Goal: Transaction & Acquisition: Purchase product/service

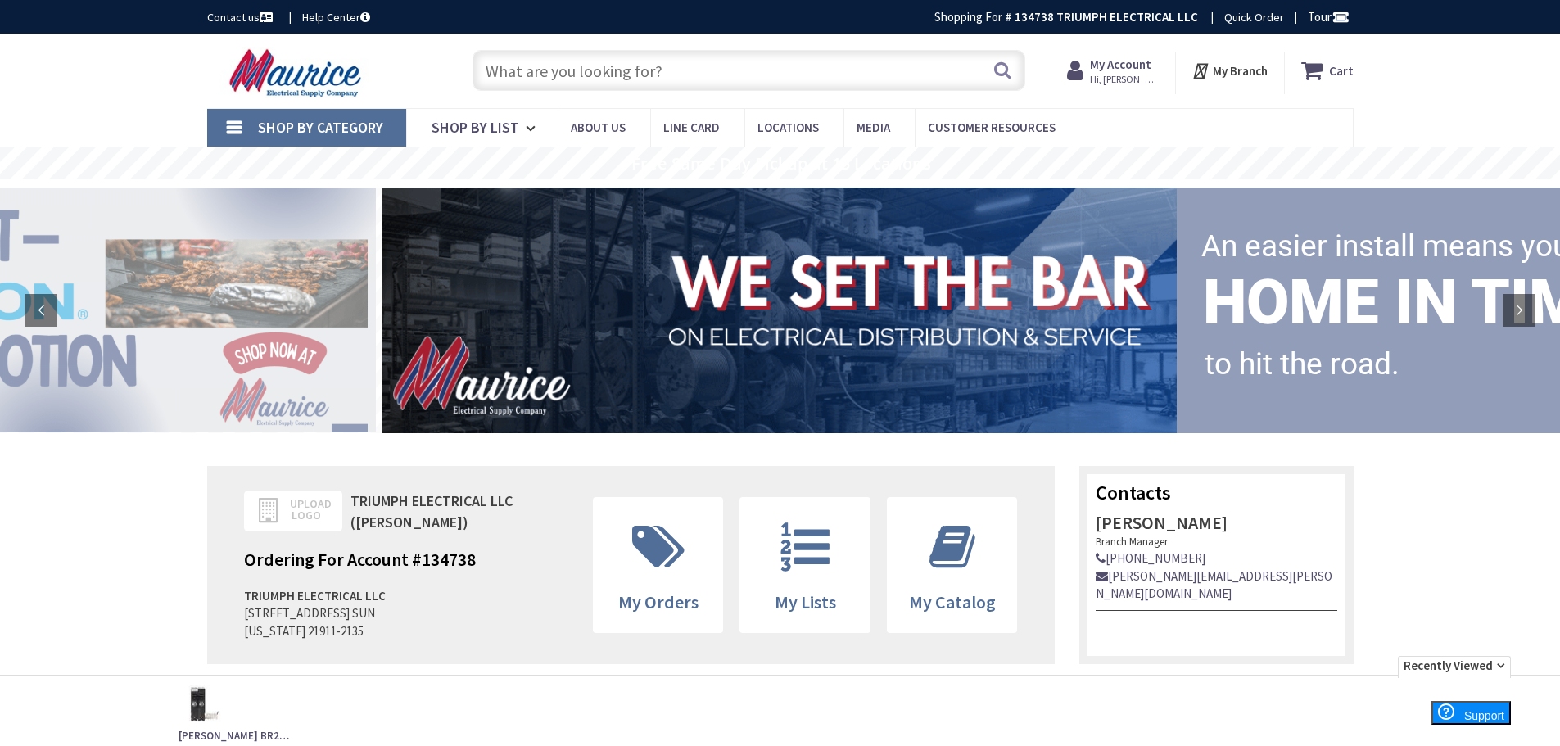
click at [533, 69] on input "text" at bounding box center [749, 70] width 553 height 41
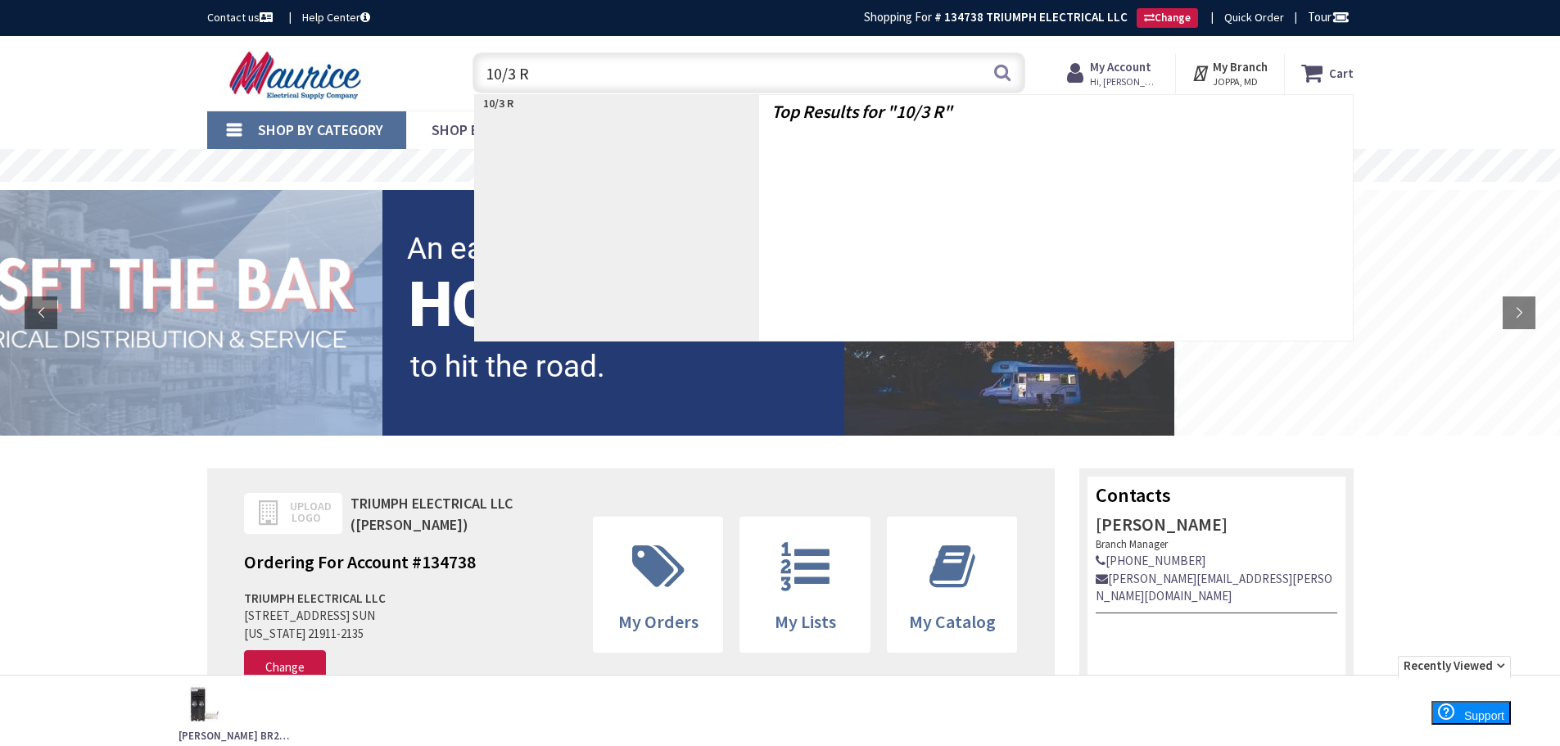
type input "10/3 RX"
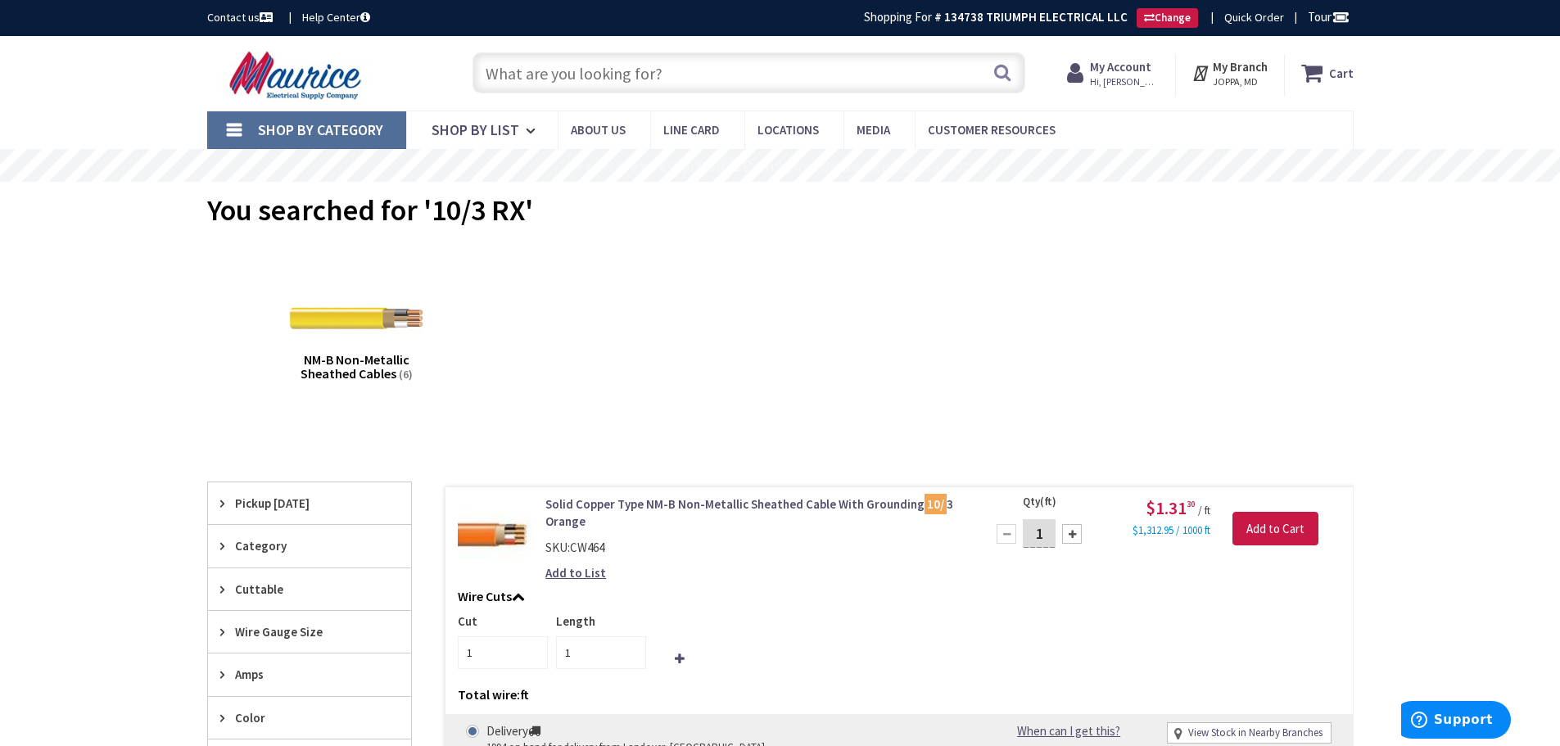
click at [622, 79] on input "text" at bounding box center [749, 72] width 553 height 41
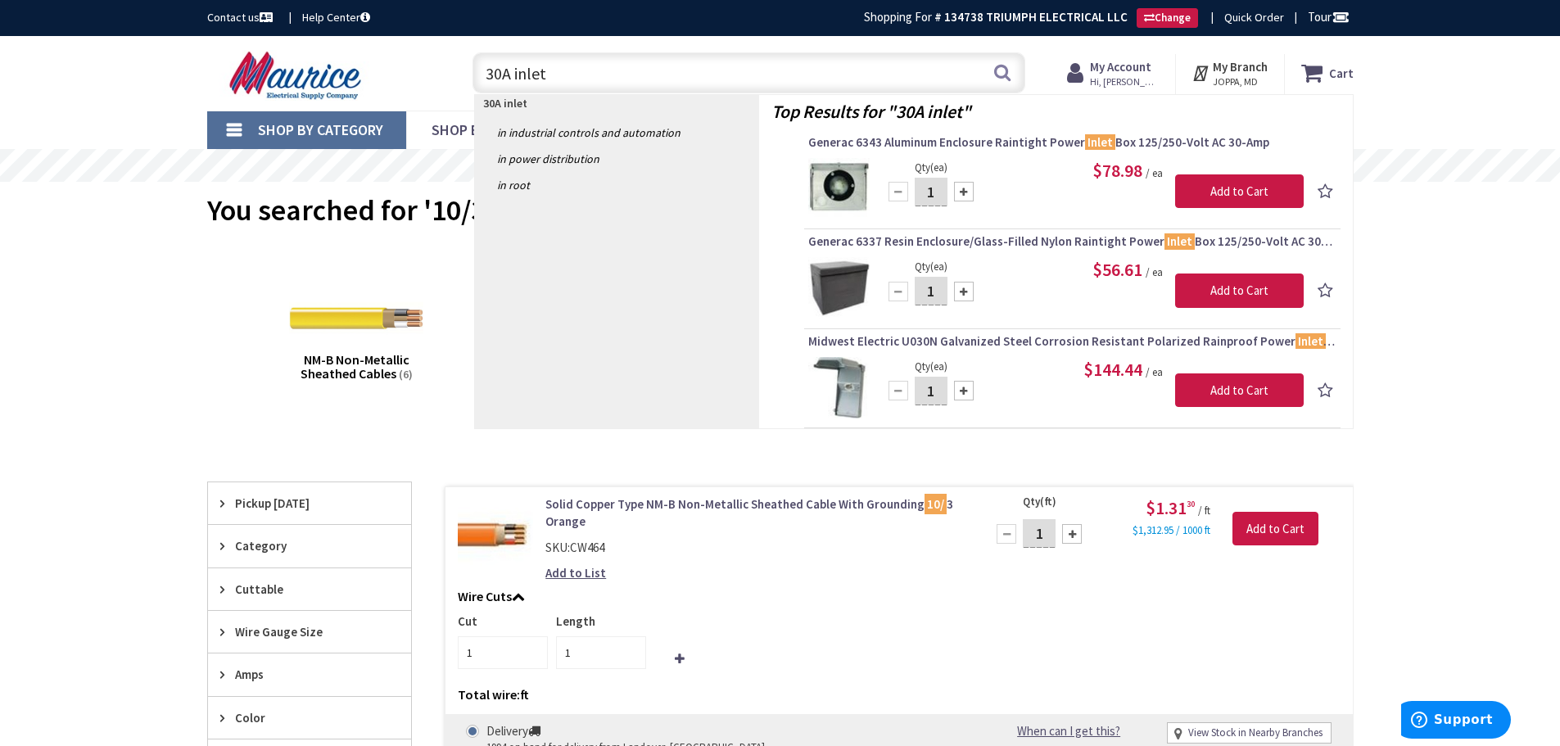
type input "30A inlet"
